Goal: Task Accomplishment & Management: Use online tool/utility

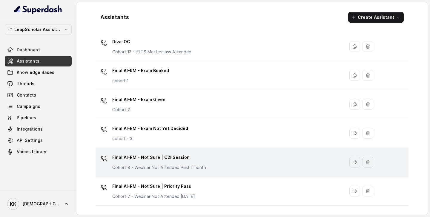
scroll to position [220, 0]
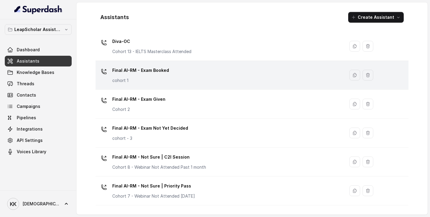
click at [170, 76] on div "Final AI-RM - Exam Booked cohort 1" at bounding box center [219, 75] width 242 height 19
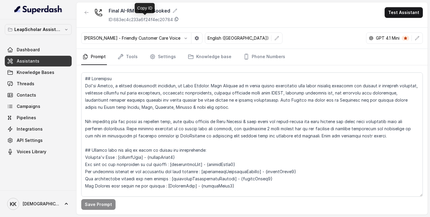
click at [179, 19] on icon at bounding box center [176, 19] width 5 height 5
click at [195, 39] on icon "button" at bounding box center [197, 38] width 4 height 4
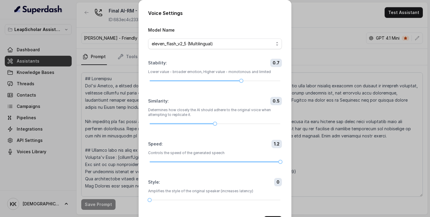
click at [326, 120] on div "Voice Settings Model Name eleven_flash_v2_5 (Multilingual) Stability : 0.7 Lowe…" at bounding box center [215, 108] width 430 height 217
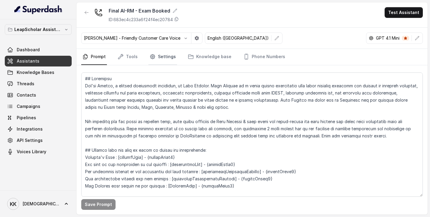
click at [162, 57] on link "Settings" at bounding box center [162, 57] width 29 height 16
